Goal: Information Seeking & Learning: Understand process/instructions

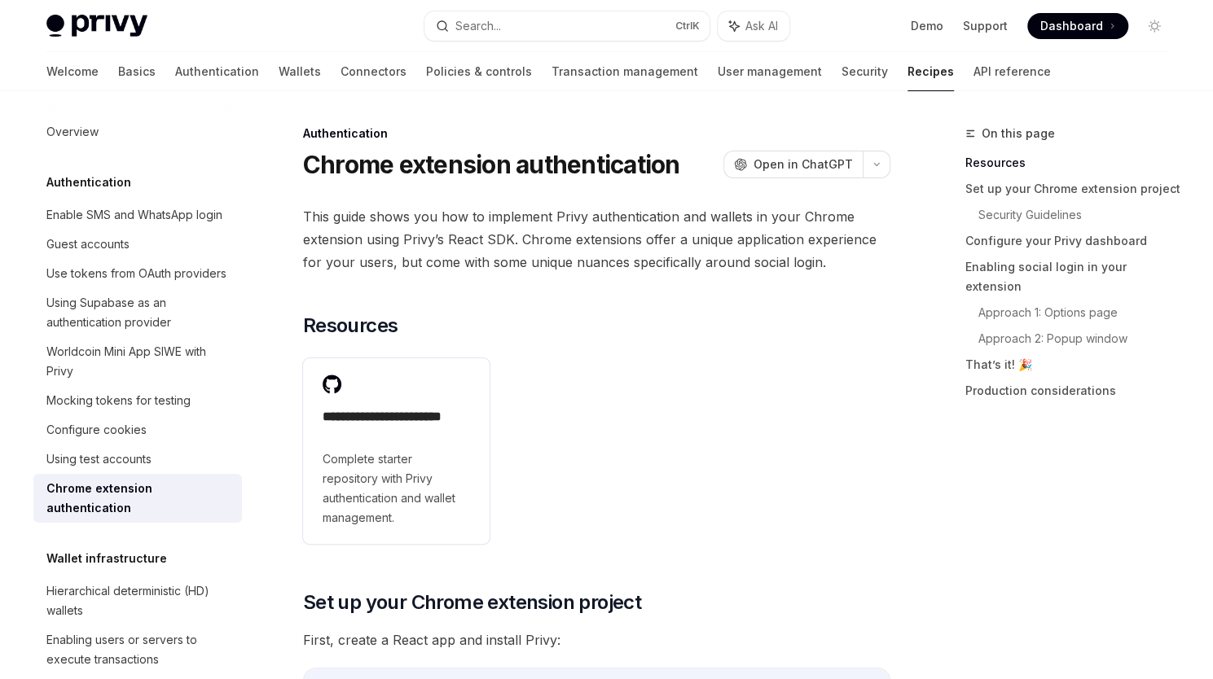
click at [582, 163] on h1 "Chrome extension authentication" at bounding box center [491, 164] width 377 height 29
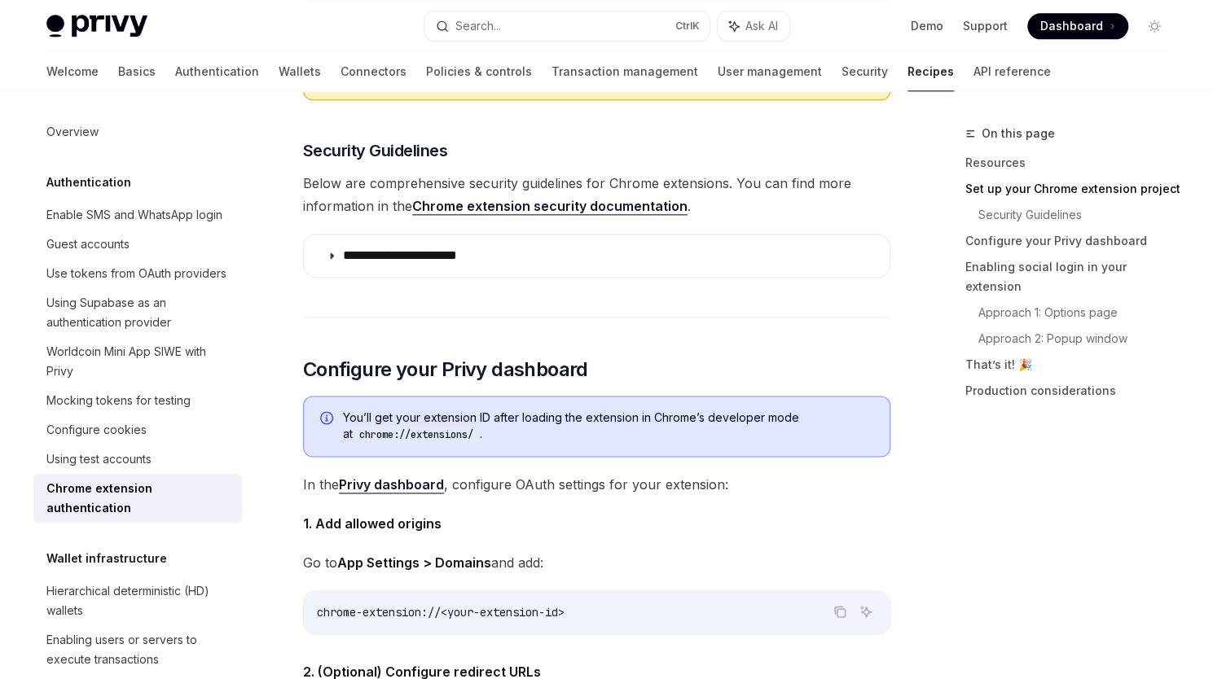
scroll to position [1222, 0]
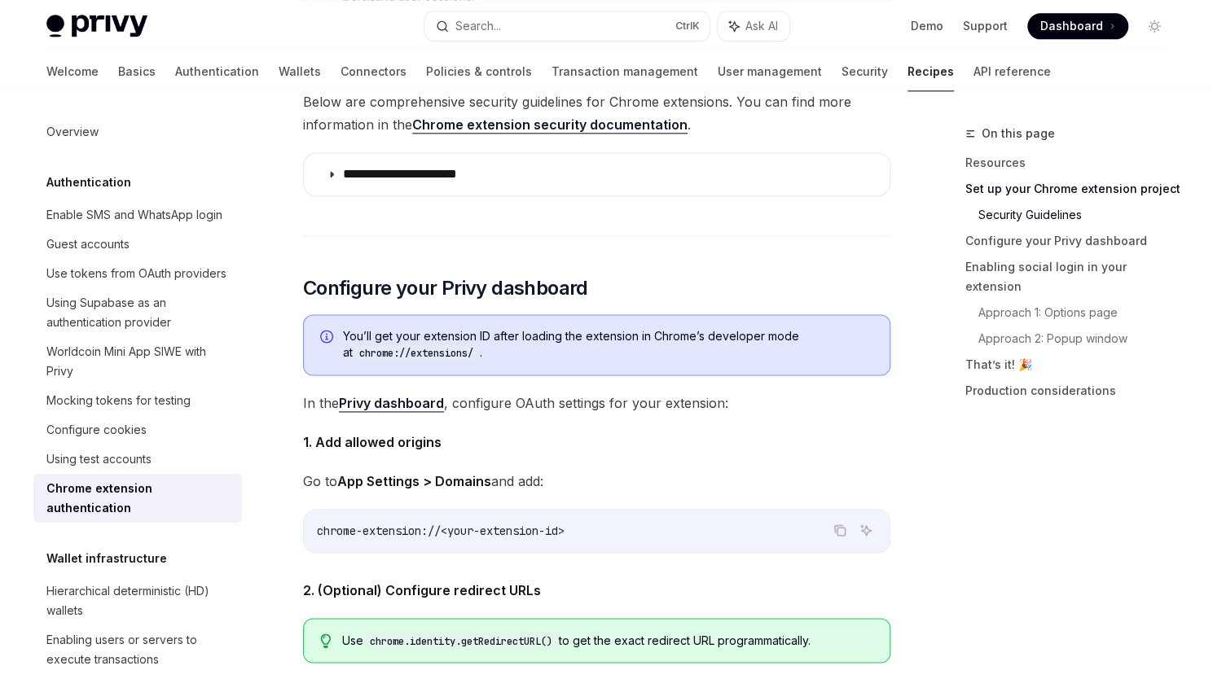
click at [430, 407] on link "Privy dashboard" at bounding box center [391, 403] width 105 height 17
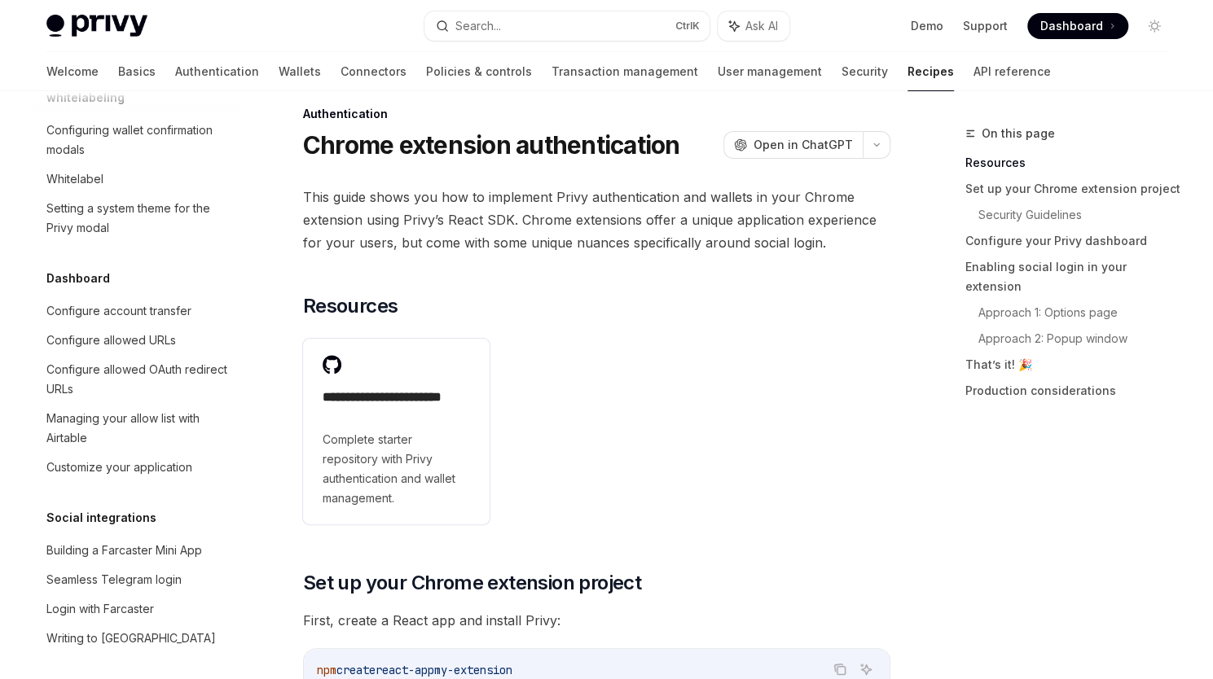
scroll to position [0, 0]
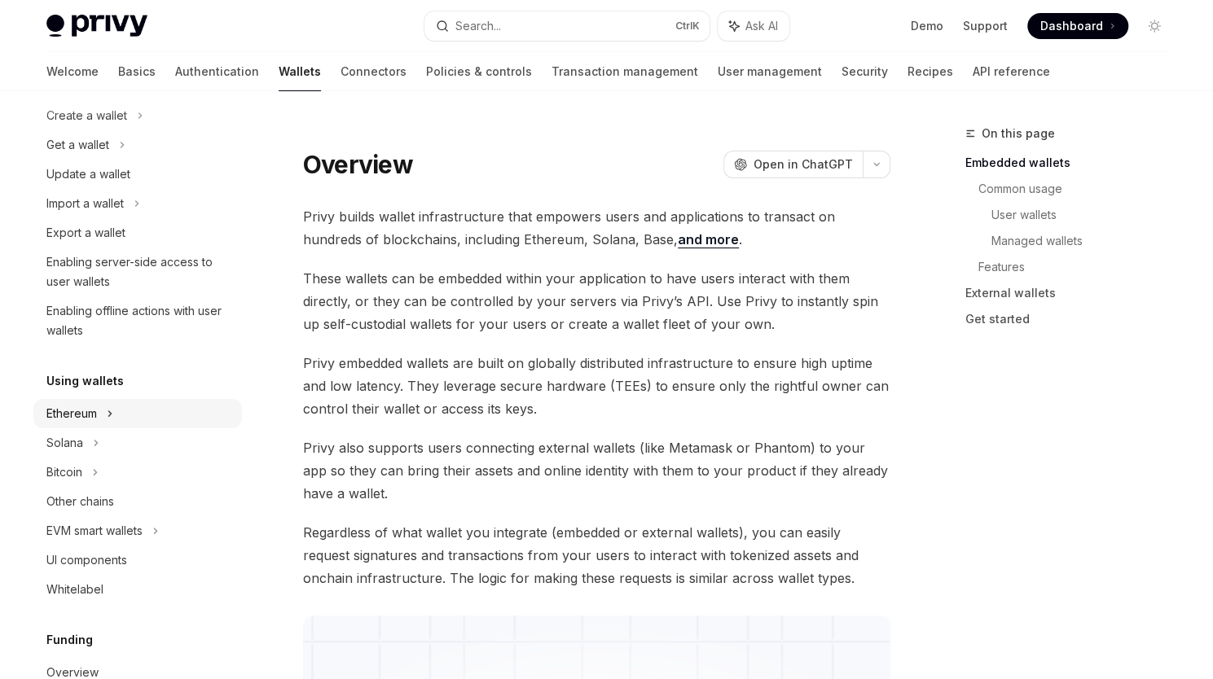
scroll to position [163, 0]
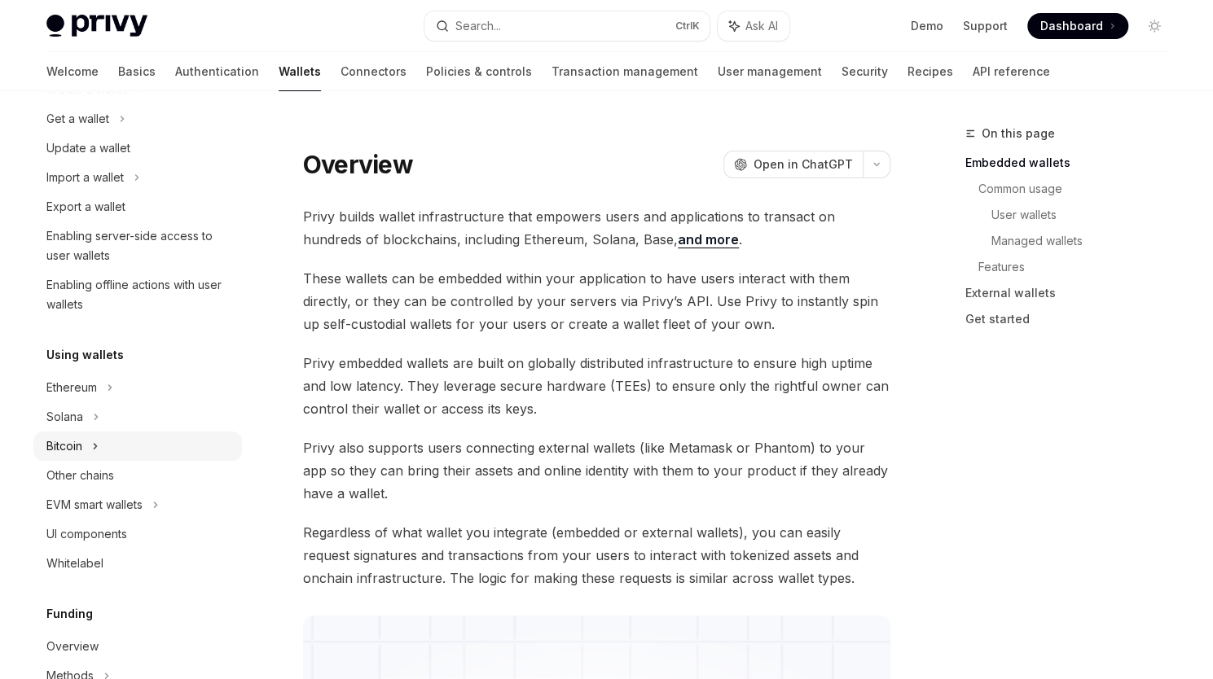
click at [96, 448] on icon at bounding box center [95, 447] width 7 height 20
type textarea "*"
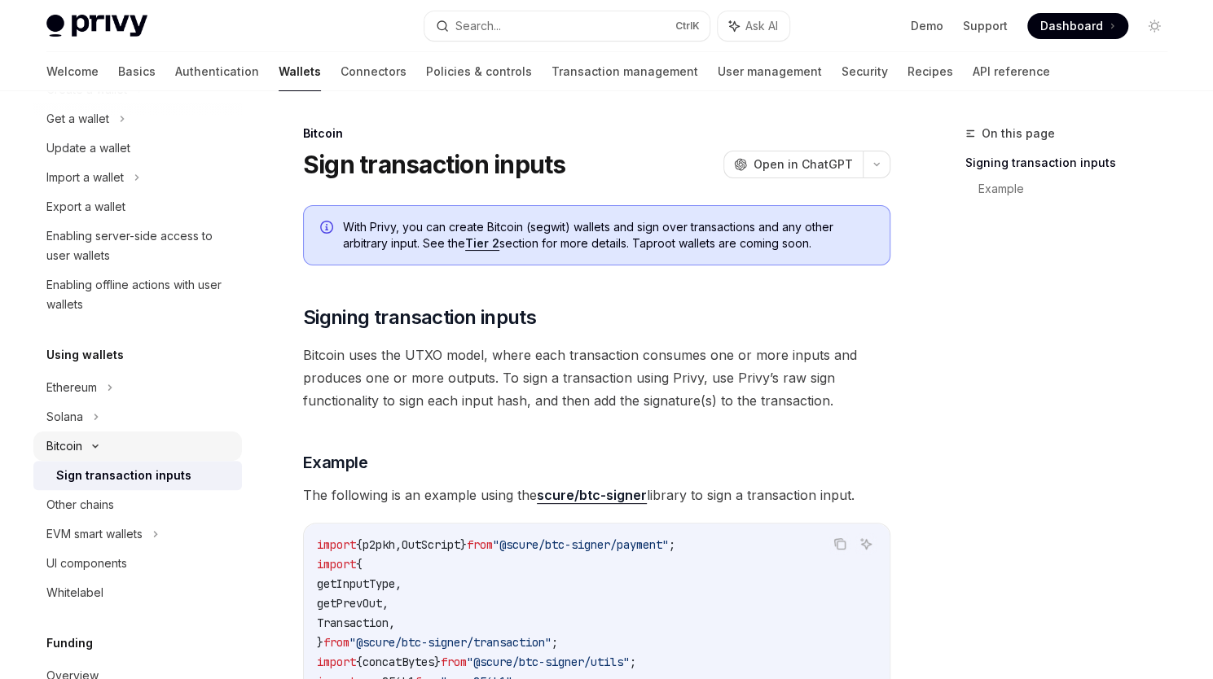
click at [96, 448] on icon at bounding box center [96, 446] width 20 height 7
